Goal: Task Accomplishment & Management: Manage account settings

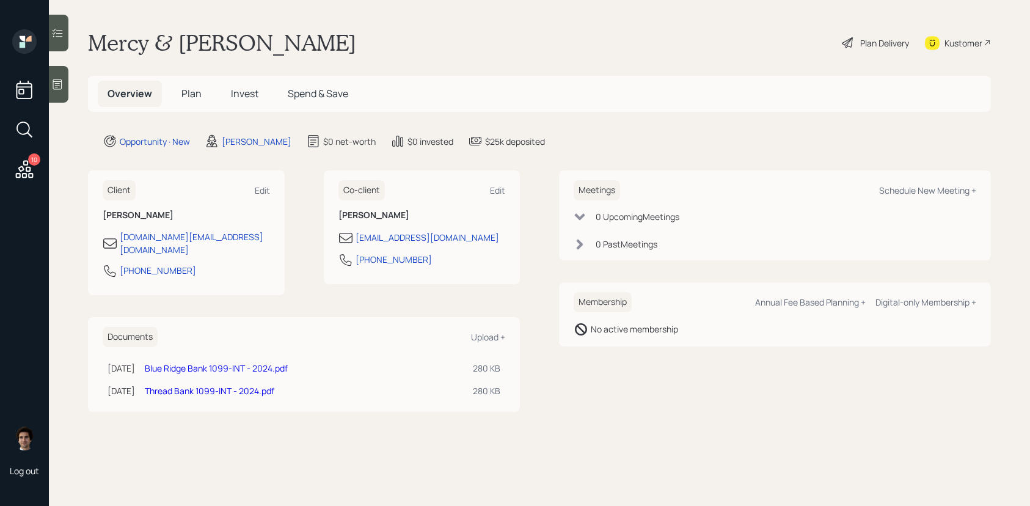
click at [16, 176] on icon at bounding box center [25, 169] width 18 height 18
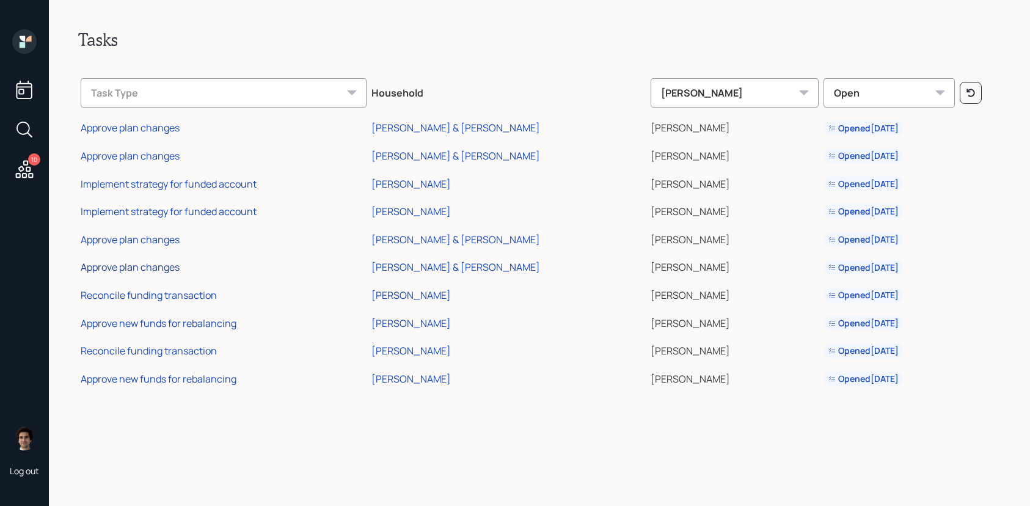
click at [116, 268] on div "Approve plan changes" at bounding box center [130, 266] width 99 height 13
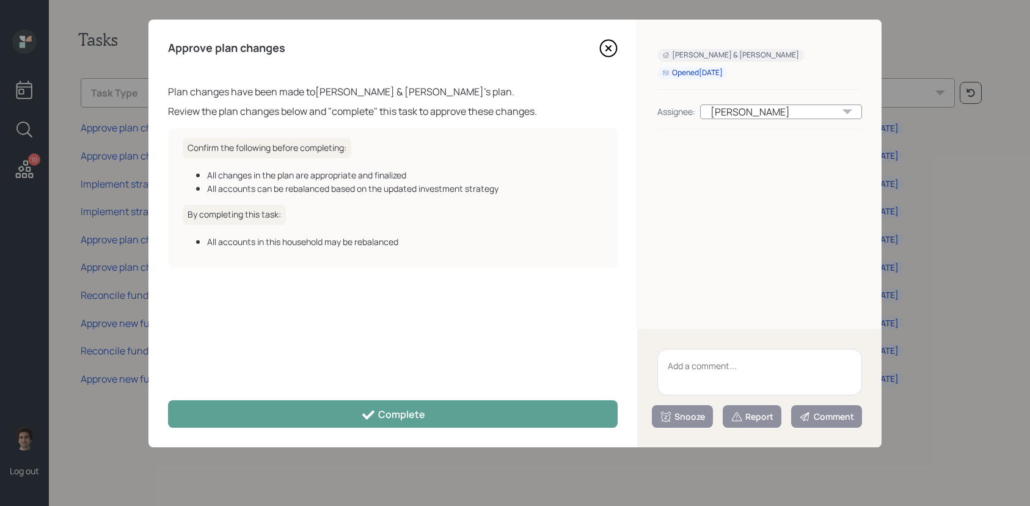
click at [448, 390] on div "Approve plan changes Plan changes have been made to [PERSON_NAME] & [PERSON_NAM…" at bounding box center [392, 233] width 489 height 427
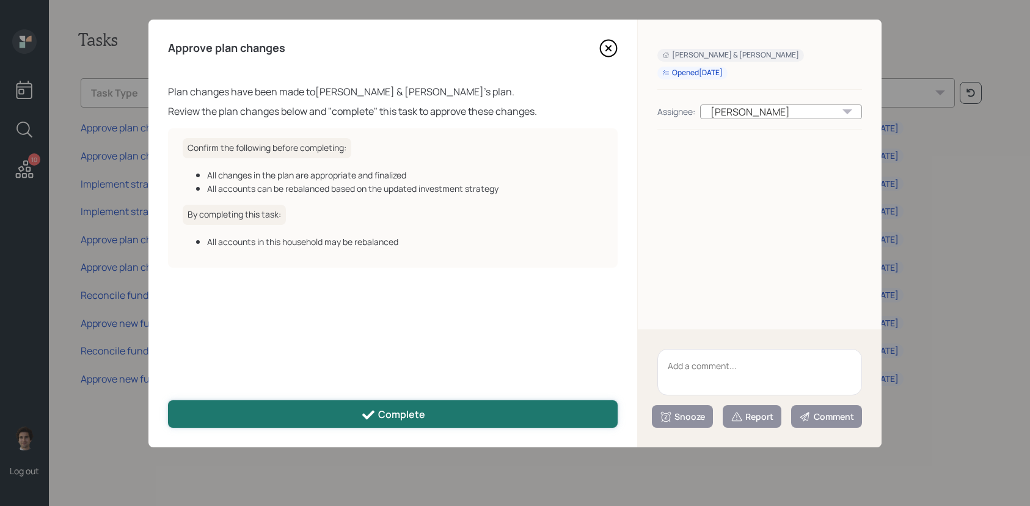
click at [448, 407] on button "Complete" at bounding box center [392, 413] width 449 height 27
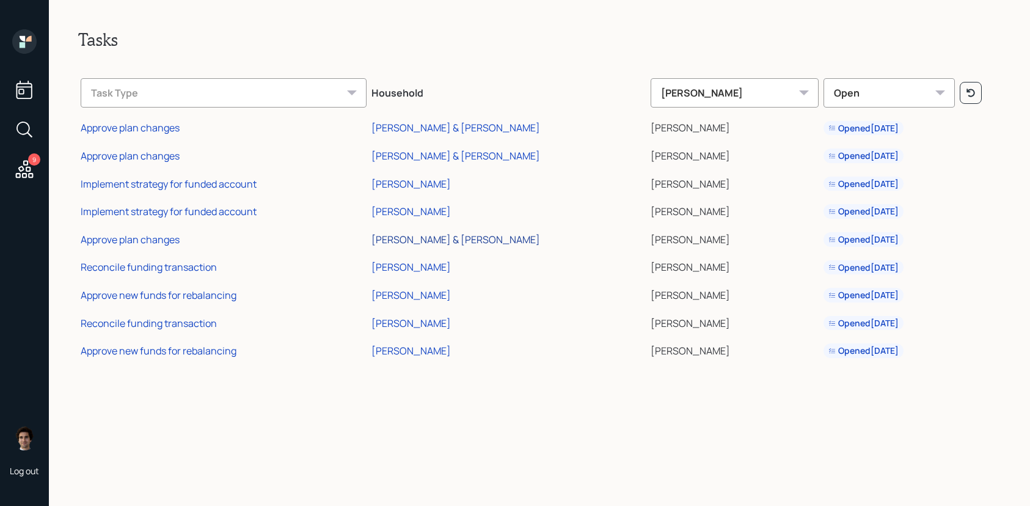
click at [446, 243] on div "[PERSON_NAME] & [PERSON_NAME]" at bounding box center [455, 239] width 169 height 13
